Goal: Contribute content: Contribute content

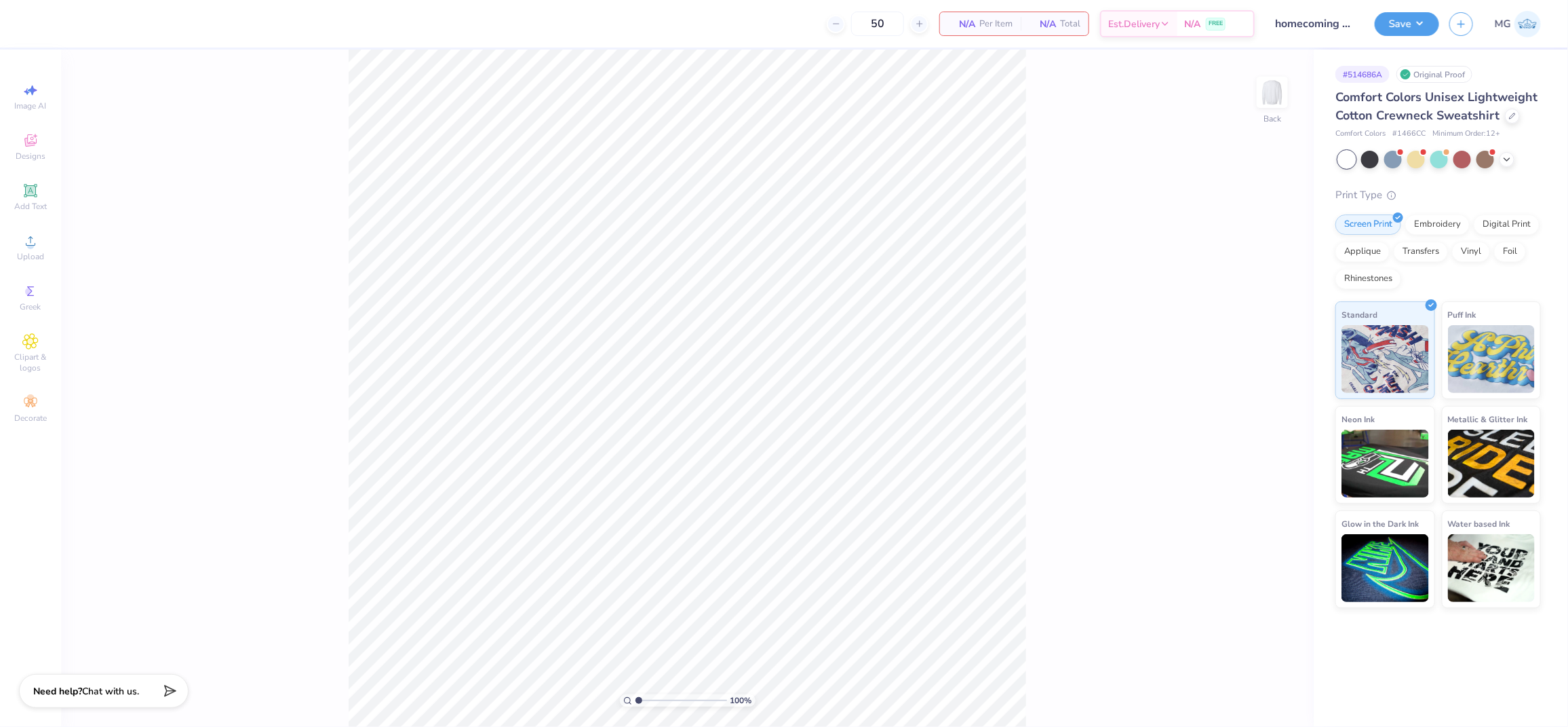
click at [337, 251] on div "100 % Back" at bounding box center [687, 388] width 1252 height 677
click at [30, 249] on circle at bounding box center [30, 245] width 7 height 7
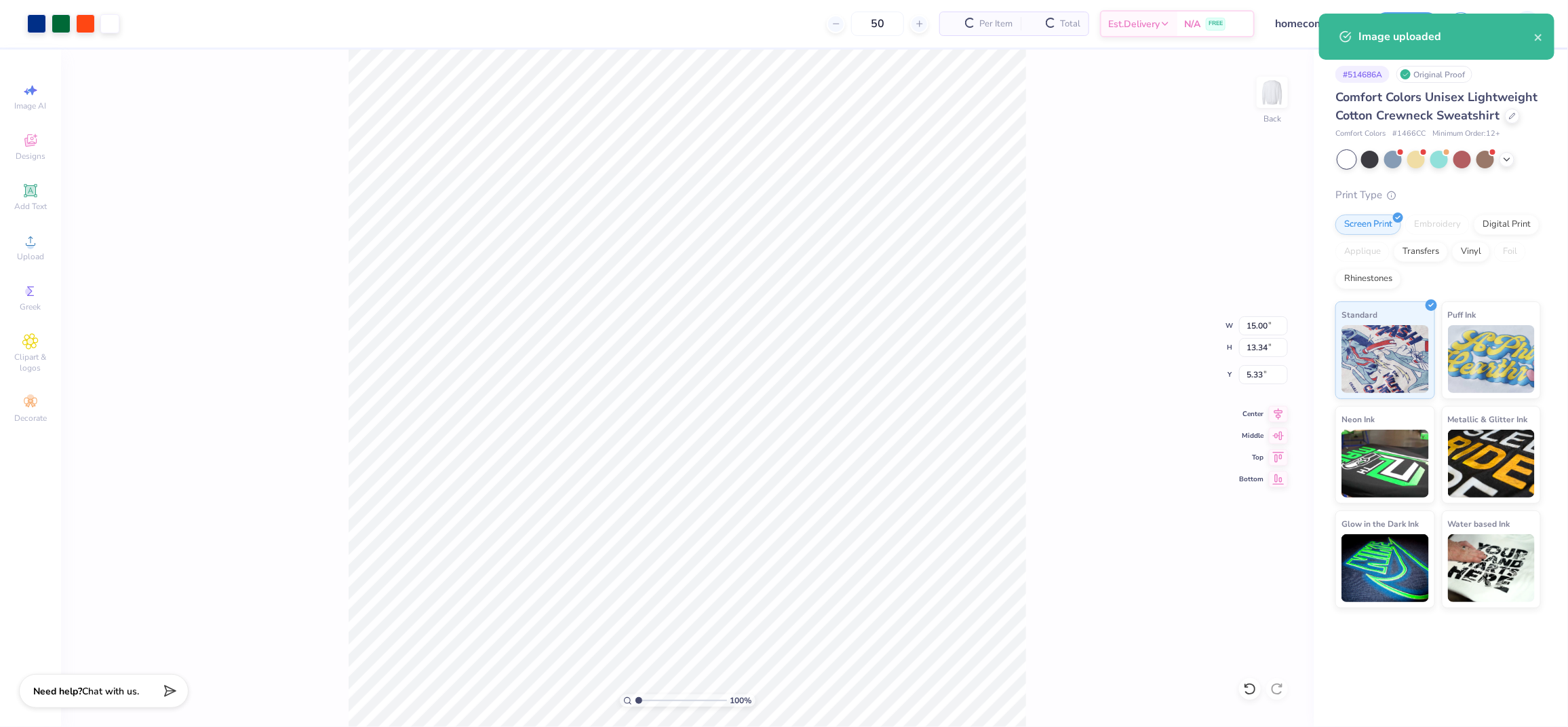
type input "2.17"
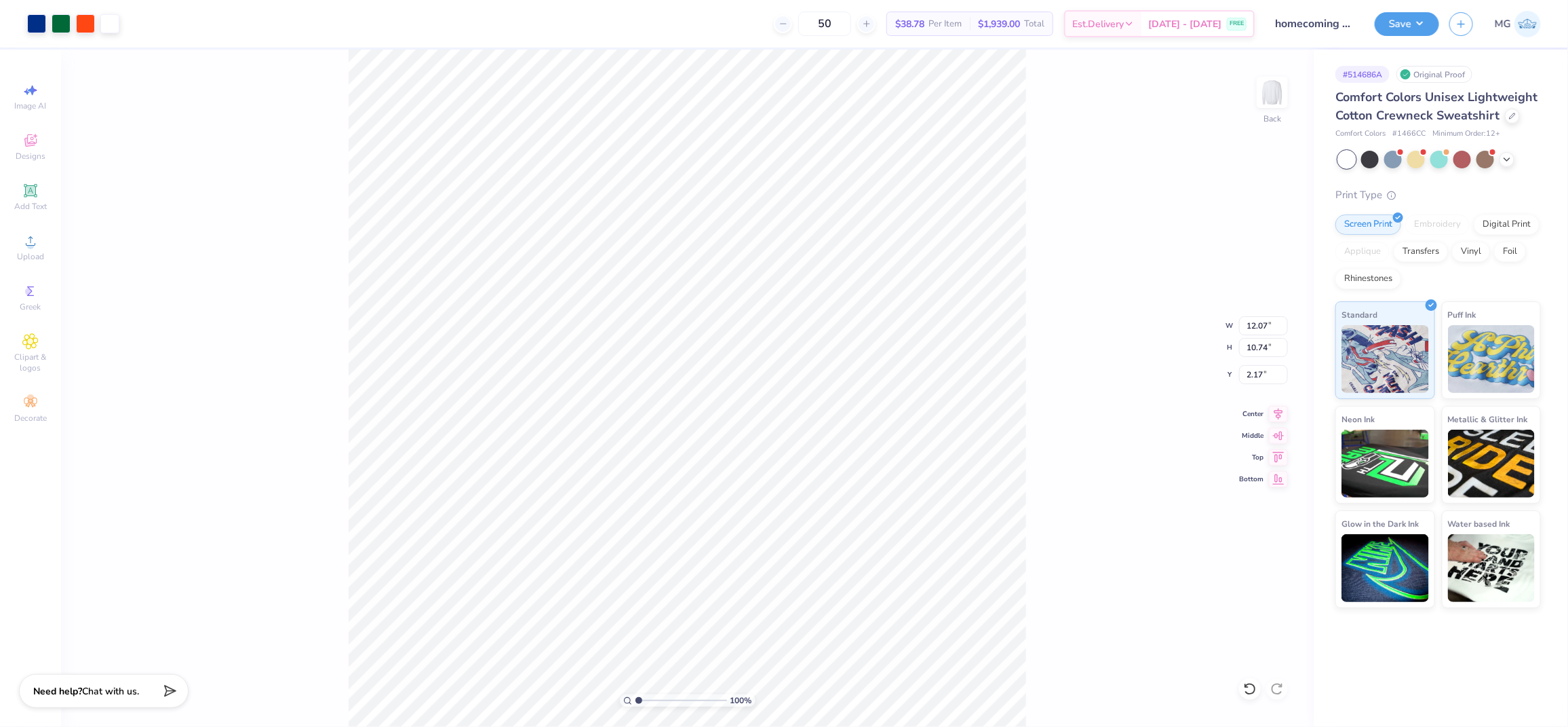
type input "12.07"
type input "10.74"
type input "3.00"
click at [1268, 324] on input "12.07" at bounding box center [1263, 325] width 48 height 19
type input "12.00"
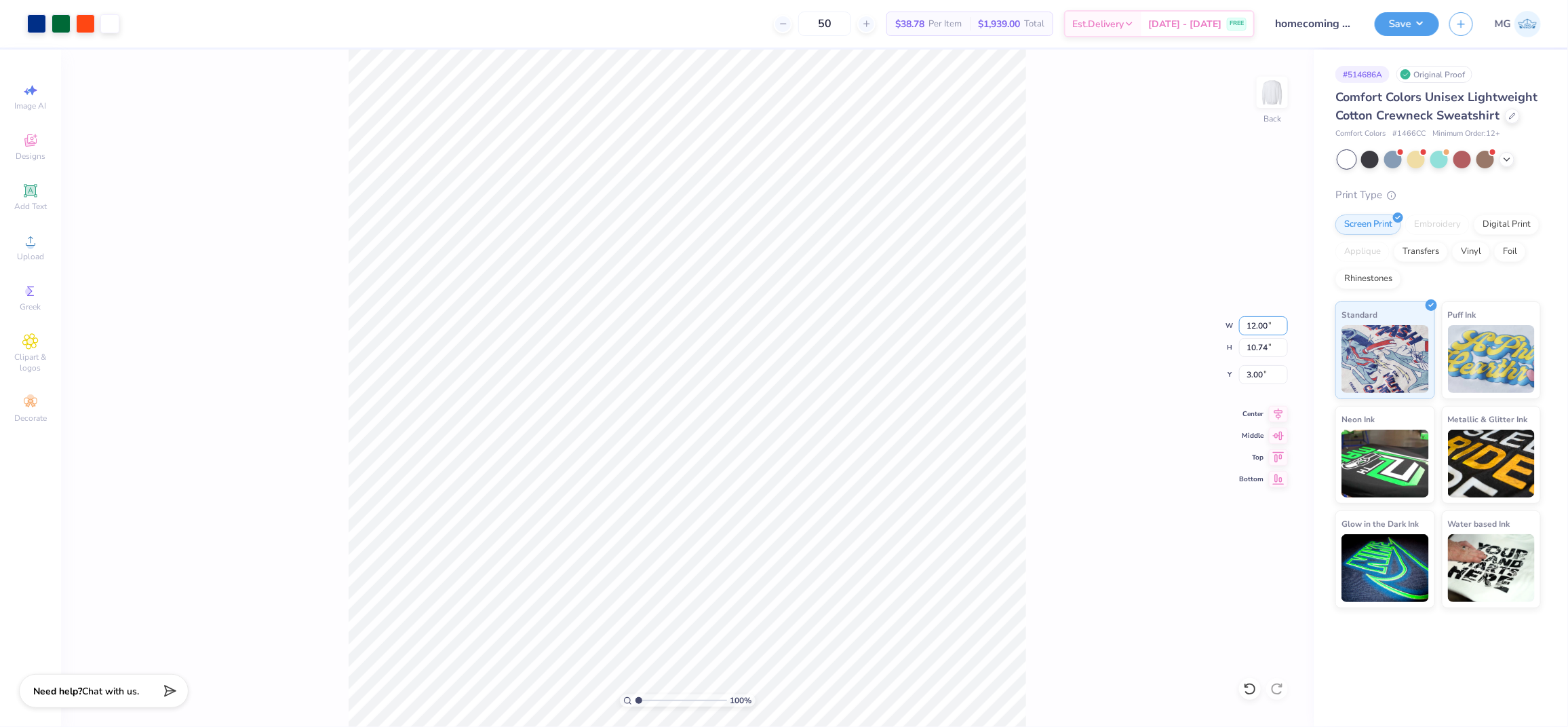
type input "10.67"
type input "3.03"
click at [1055, 419] on div "100 % Back W 12.00 12.00 " H 10.67 10.67 " Y 3.03 3.03 " Center Middle Top Bott…" at bounding box center [687, 388] width 1252 height 677
click at [1262, 374] on input "3.03" at bounding box center [1263, 374] width 48 height 19
type input "3.00"
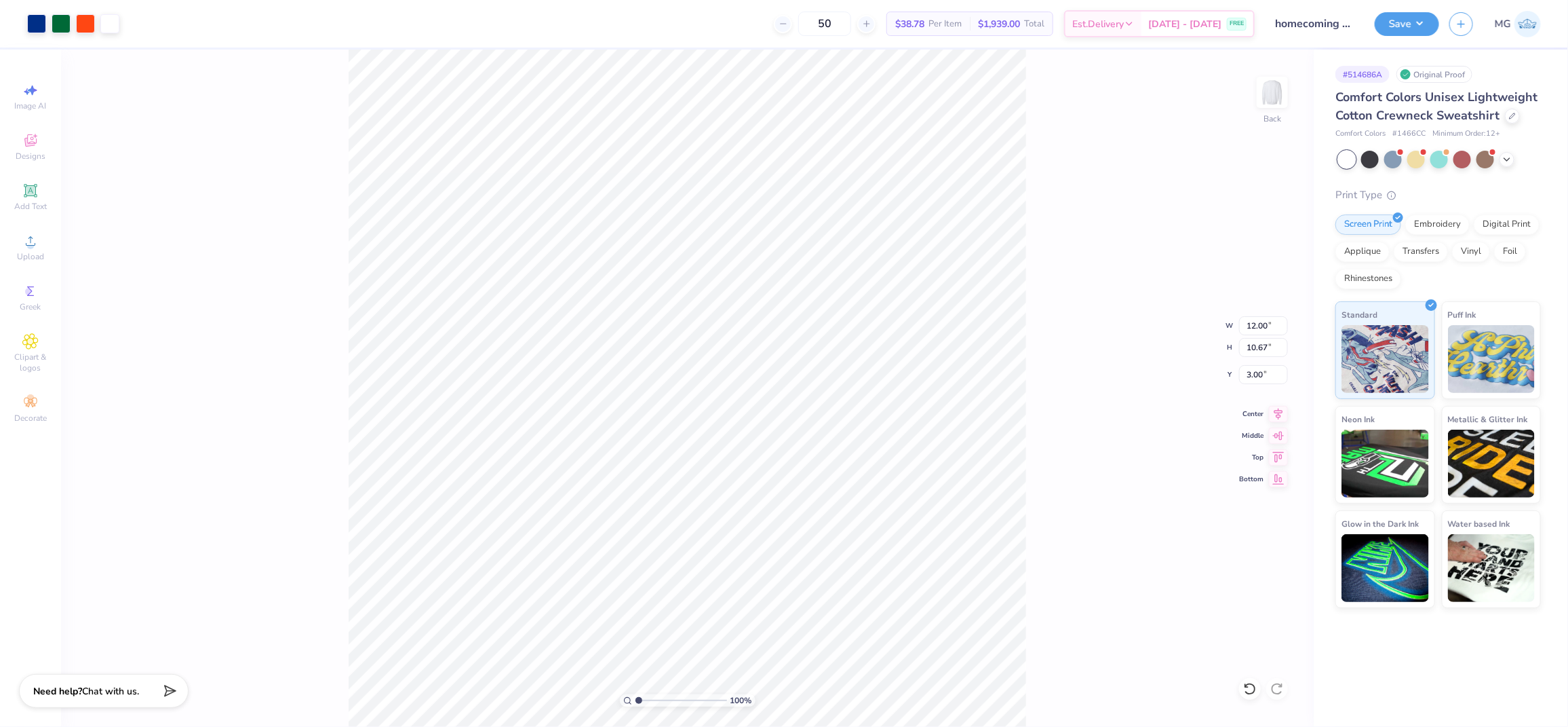
click at [1181, 502] on div "100 % Back W 12.00 12.00 " H 10.67 10.67 " Y 3.00 3.00 " Center Middle Top Bott…" at bounding box center [687, 388] width 1252 height 677
click at [1277, 416] on icon at bounding box center [1277, 412] width 19 height 16
click at [1276, 416] on icon at bounding box center [1278, 411] width 9 height 12
click at [1102, 324] on div "100 % Back W 12.00 12.00 " H 10.67 10.67 " Y 3.00 3.00 " Center Middle Top Bott…" at bounding box center [687, 388] width 1252 height 677
click at [286, 263] on div "100 % Back W 12.00 H 10.67 Y 3.00 Center Middle Top Bottom" at bounding box center [687, 388] width 1252 height 677
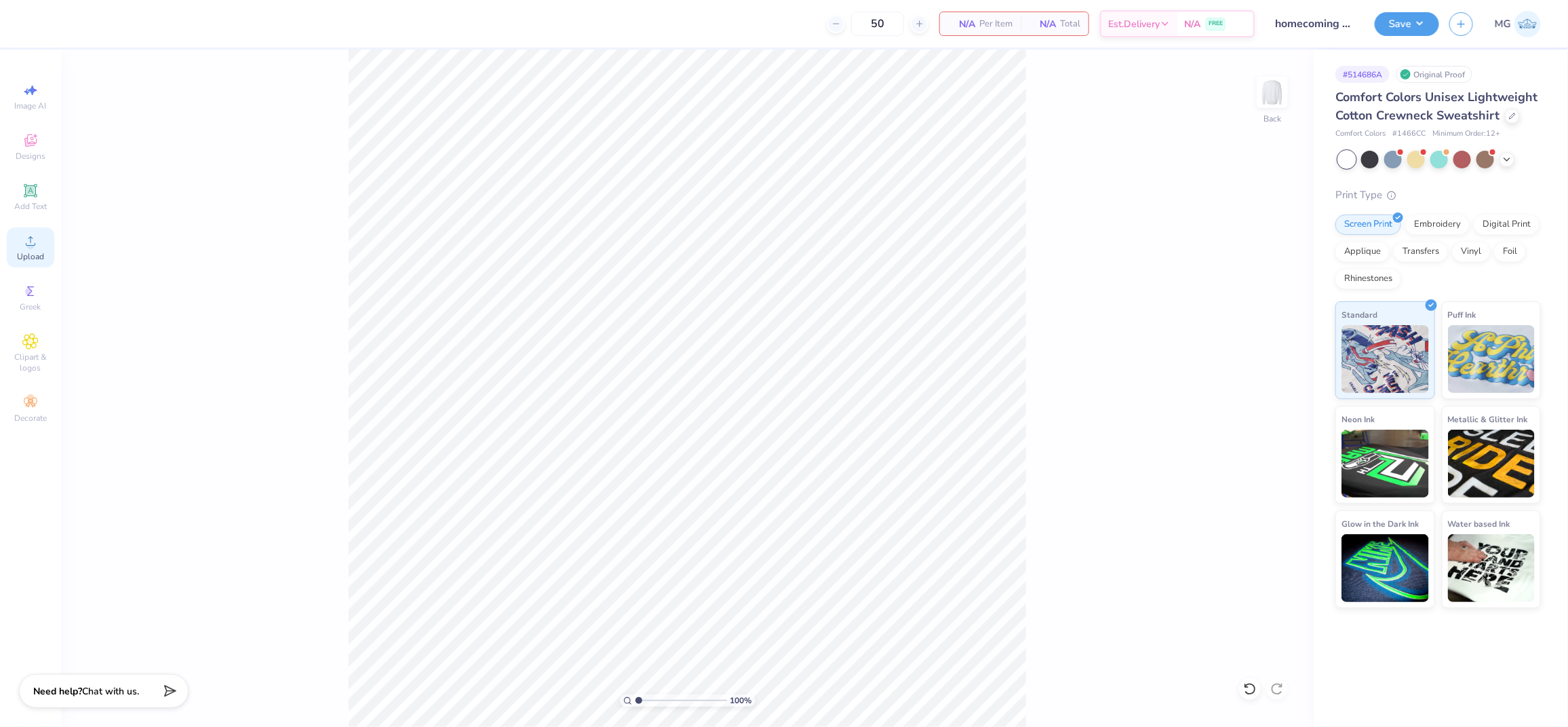
click at [28, 251] on span "Upload" at bounding box center [30, 257] width 27 height 11
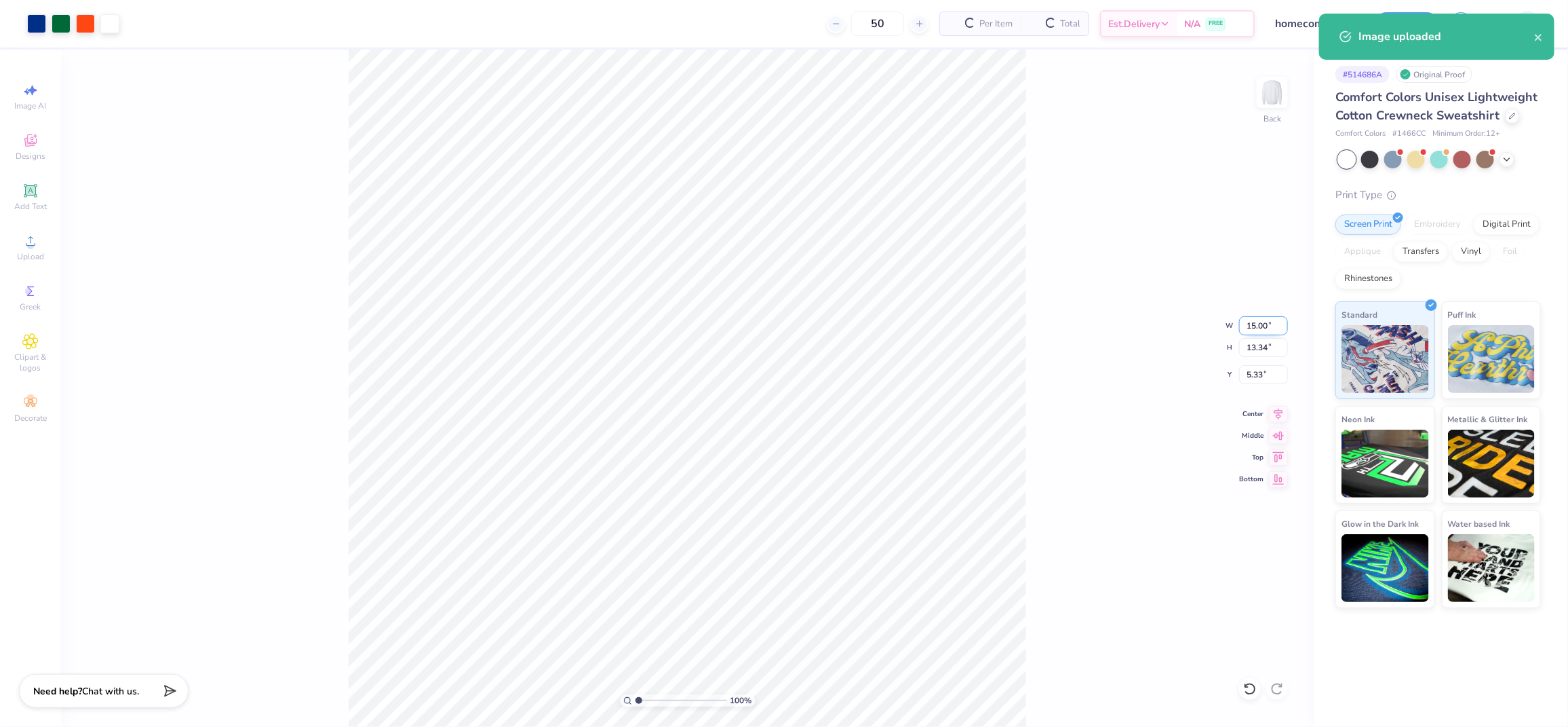
click at [1255, 322] on input "15.00" at bounding box center [1263, 325] width 48 height 19
type input "12.00"
type input "10.67"
type input "6.66"
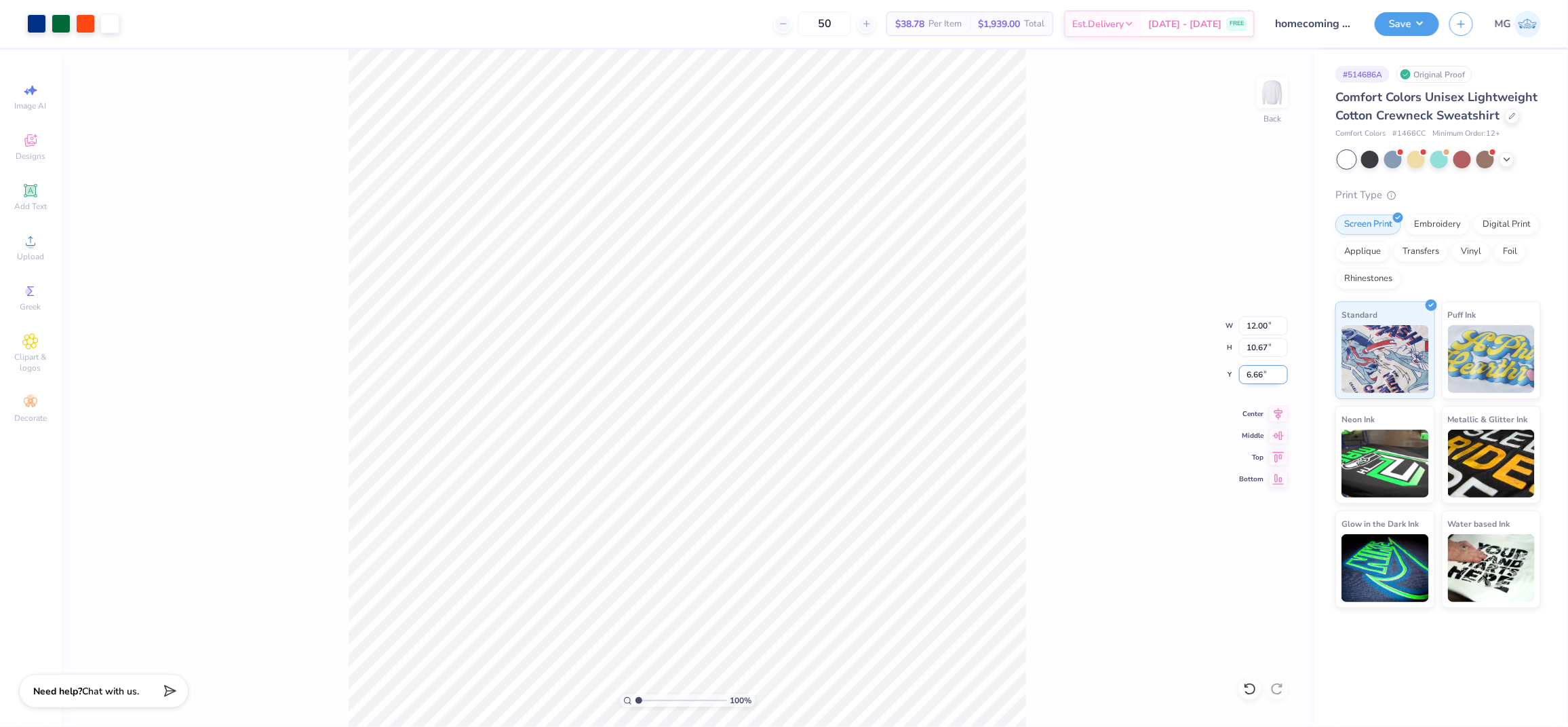
click at [1262, 372] on input "6.66" at bounding box center [1263, 374] width 48 height 19
type input "6"
type input "3.00"
click at [1412, 33] on button "Save" at bounding box center [1407, 22] width 65 height 23
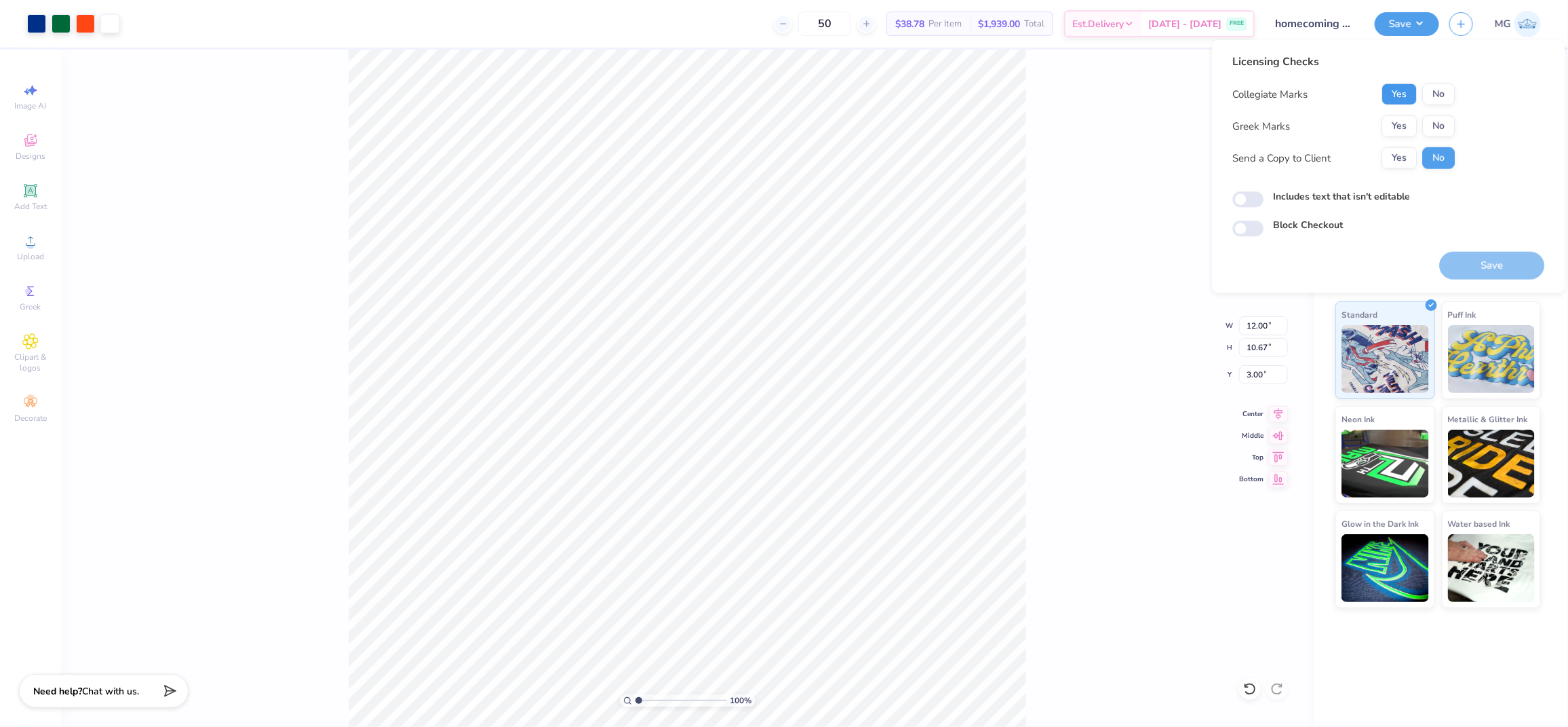
click at [1395, 87] on button "Yes" at bounding box center [1399, 94] width 35 height 22
click at [1427, 121] on button "No" at bounding box center [1439, 127] width 32 height 22
click at [1407, 145] on div "Collegiate Marks Yes No Greek Marks Yes No Send a Copy to Client Yes No" at bounding box center [1344, 126] width 222 height 85
click at [1309, 192] on label "Includes text that isn't editable" at bounding box center [1342, 197] width 137 height 14
click at [1264, 192] on input "Includes text that isn't editable" at bounding box center [1248, 199] width 31 height 16
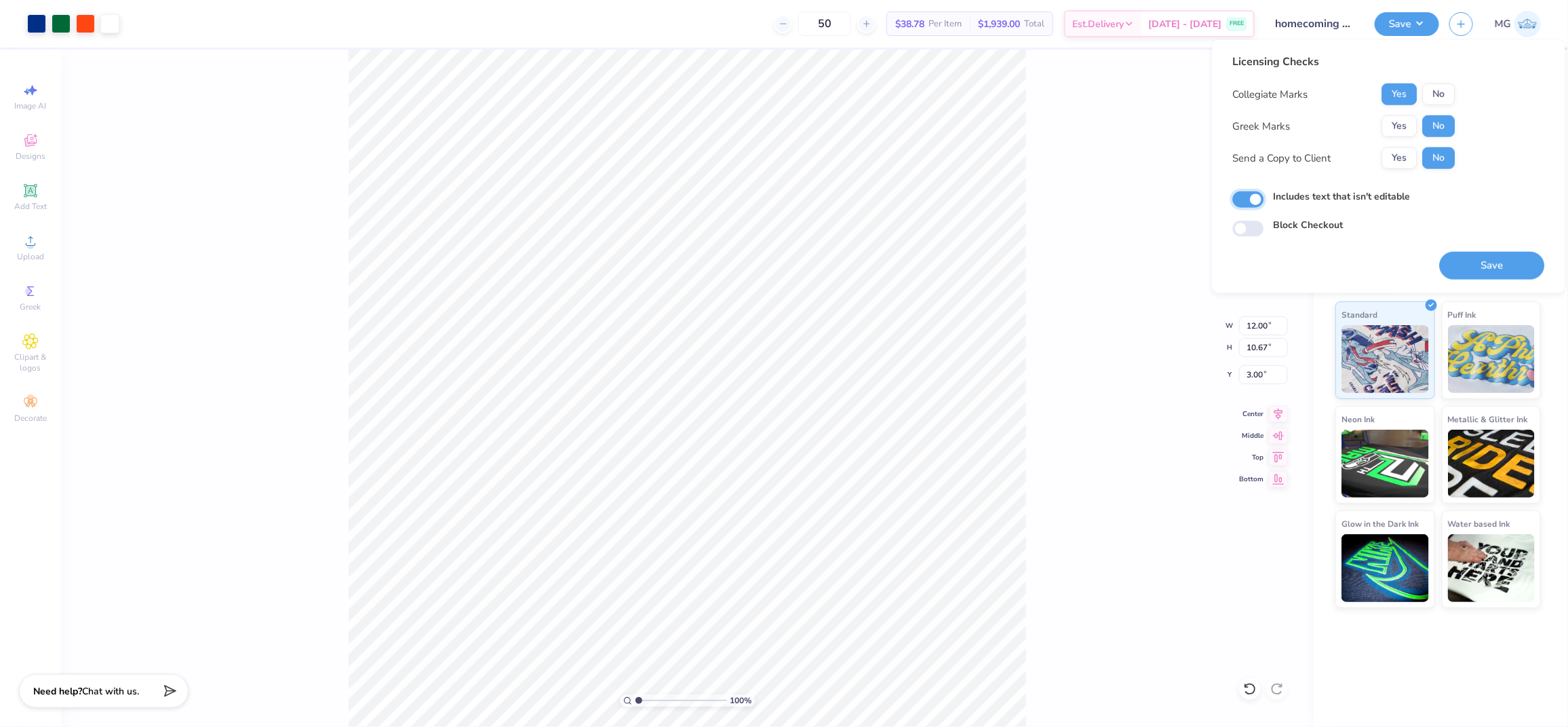
checkbox input "true"
click at [1449, 231] on div "Block Checkout" at bounding box center [1389, 225] width 312 height 15
drag, startPoint x: 1500, startPoint y: 269, endPoint x: 1504, endPoint y: 127, distance: 142.1
click at [1503, 127] on div "Licensing Checks Collegiate Marks Yes No Greek Marks Yes No Send a Copy to Clie…" at bounding box center [1389, 167] width 312 height 226
click at [1389, 159] on button "Yes" at bounding box center [1399, 158] width 35 height 22
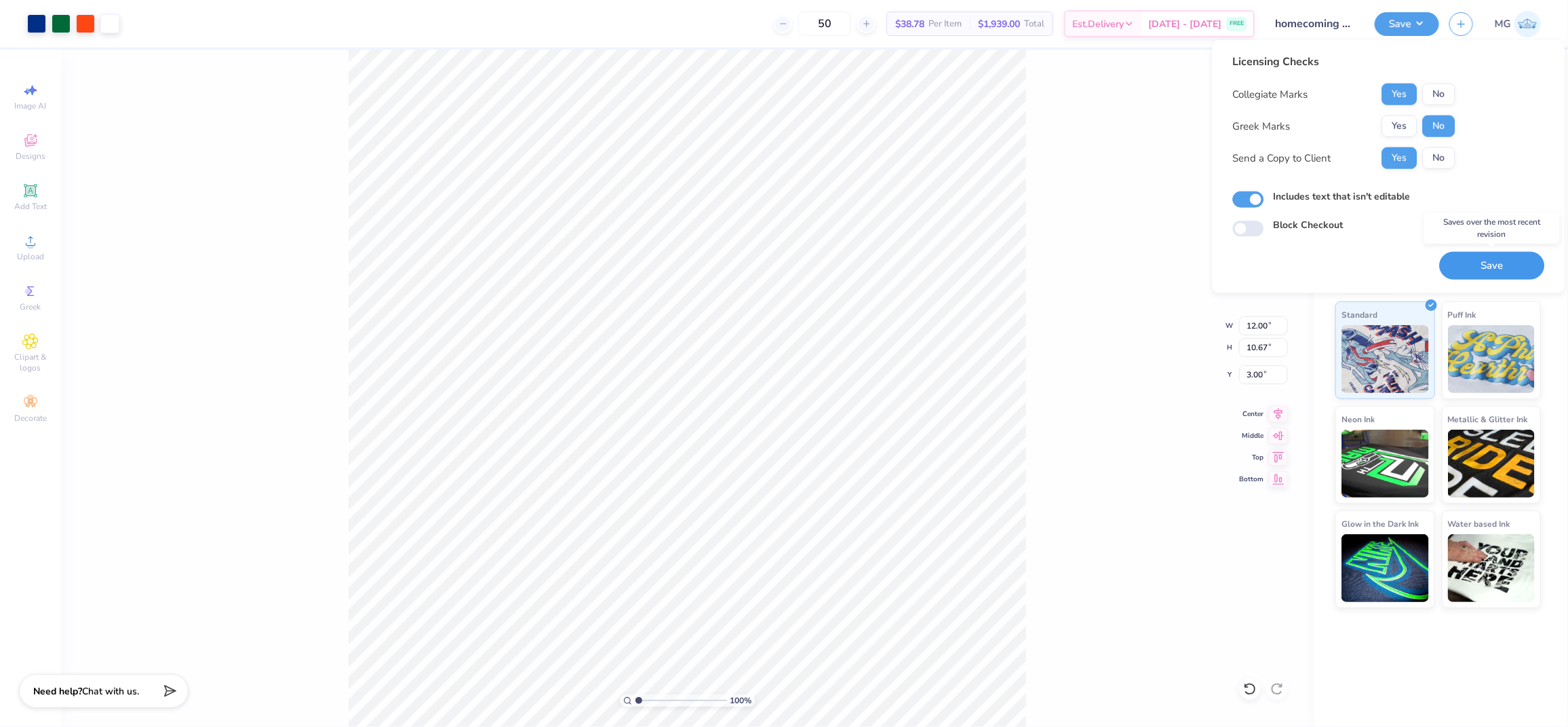
click at [1490, 268] on button "Save" at bounding box center [1492, 265] width 105 height 28
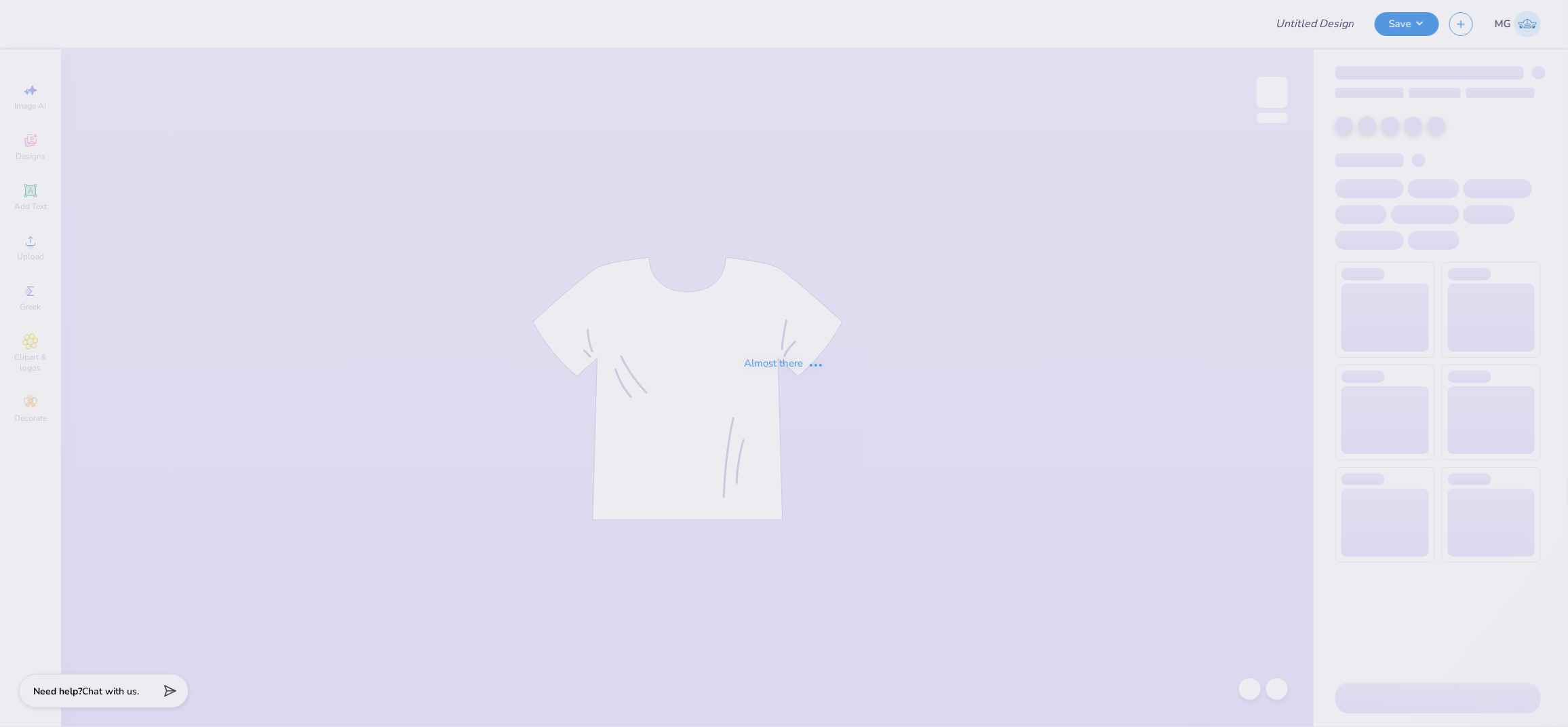
type input "Rockies Option 1"
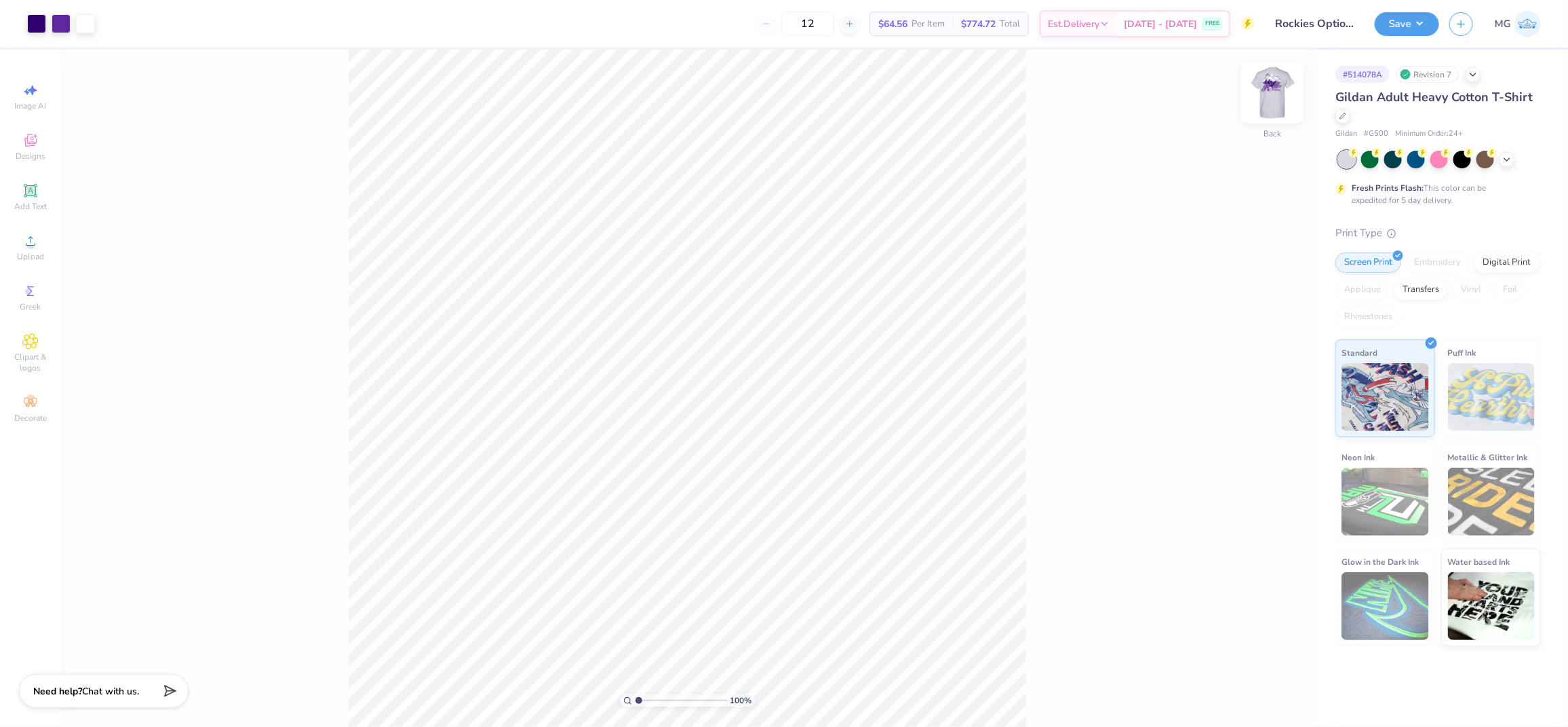
click at [1280, 84] on img at bounding box center [1272, 92] width 54 height 54
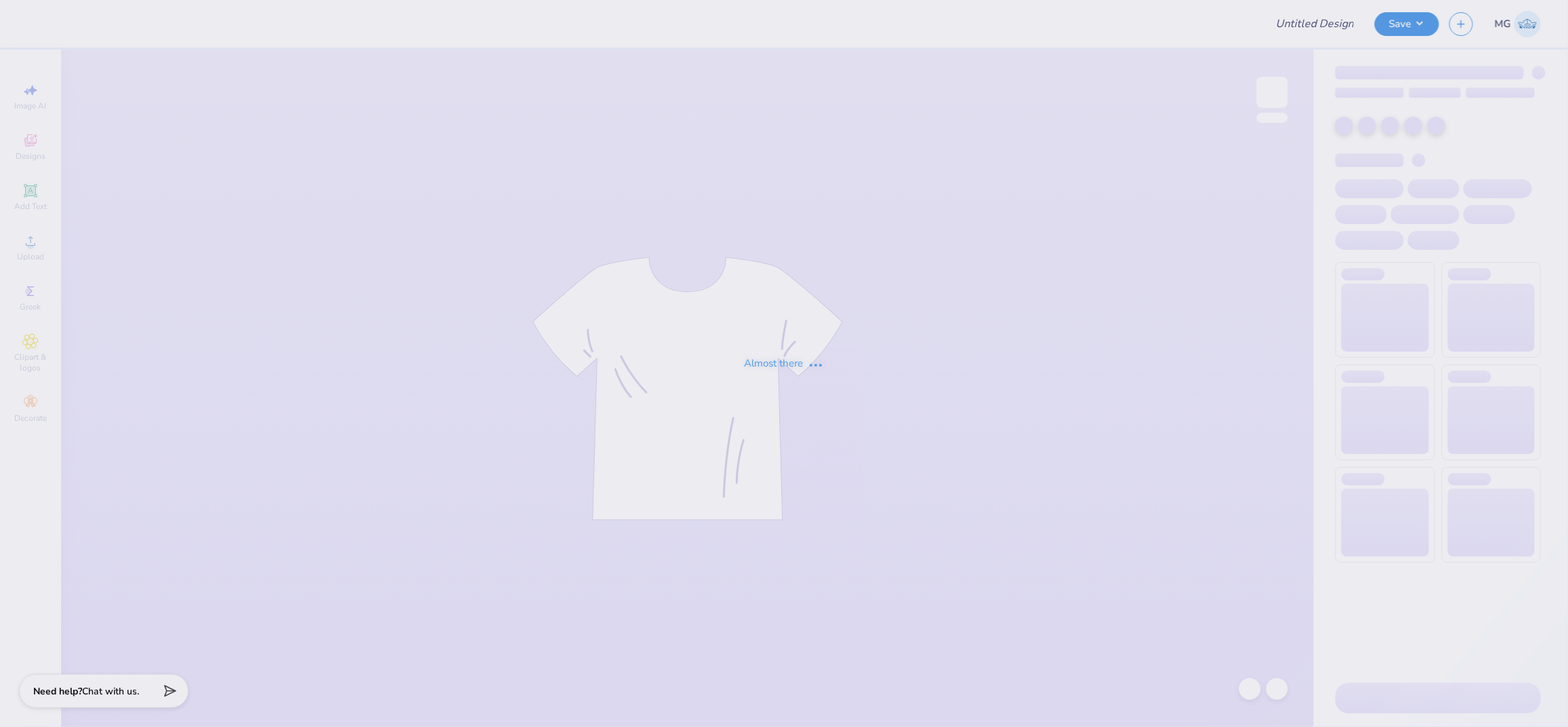
type input "Merch for The Hazzard Law Firm, LLC"
type input "DCG Draft Mockups!"
type input "SK Red Crew"
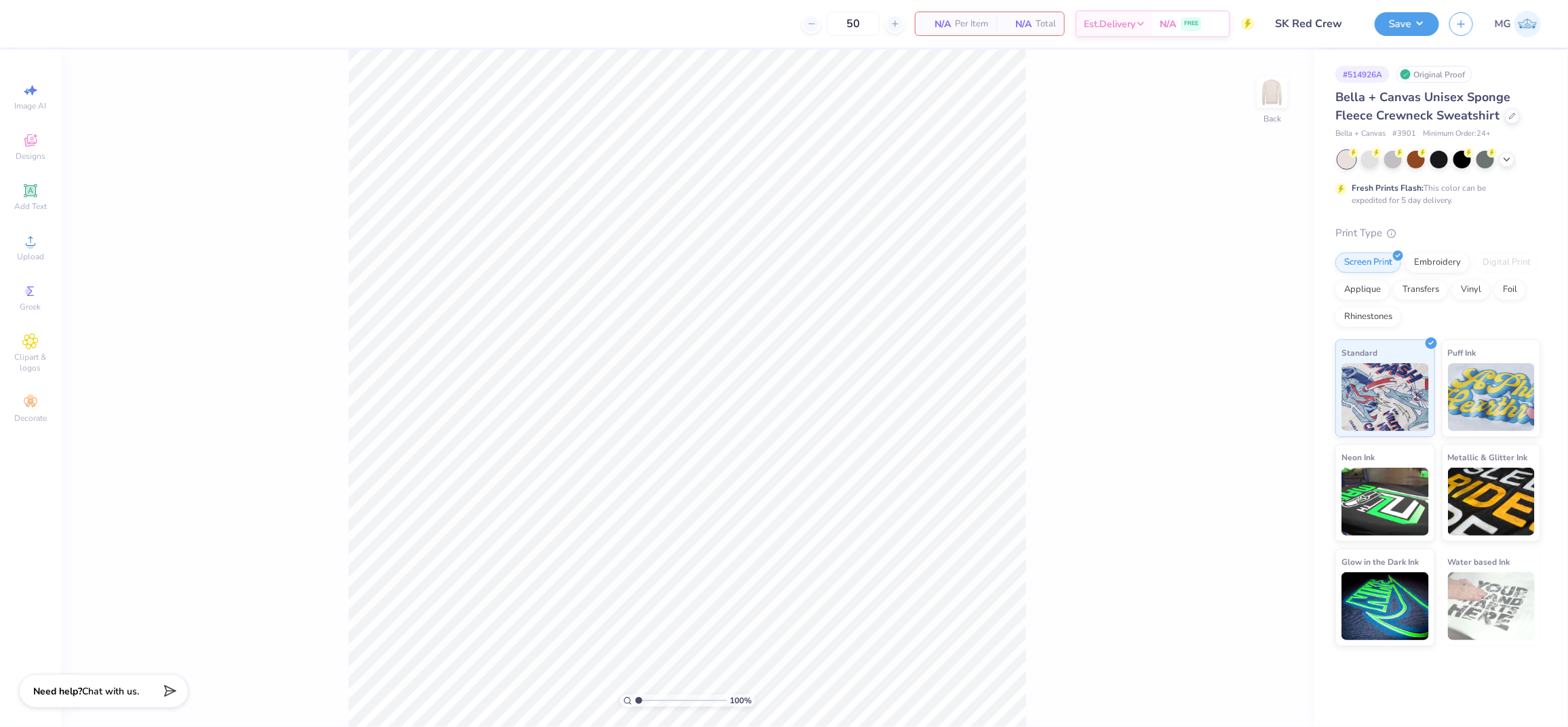
click at [1031, 363] on div "100 % Back" at bounding box center [687, 388] width 1252 height 677
